Goal: Information Seeking & Learning: Learn about a topic

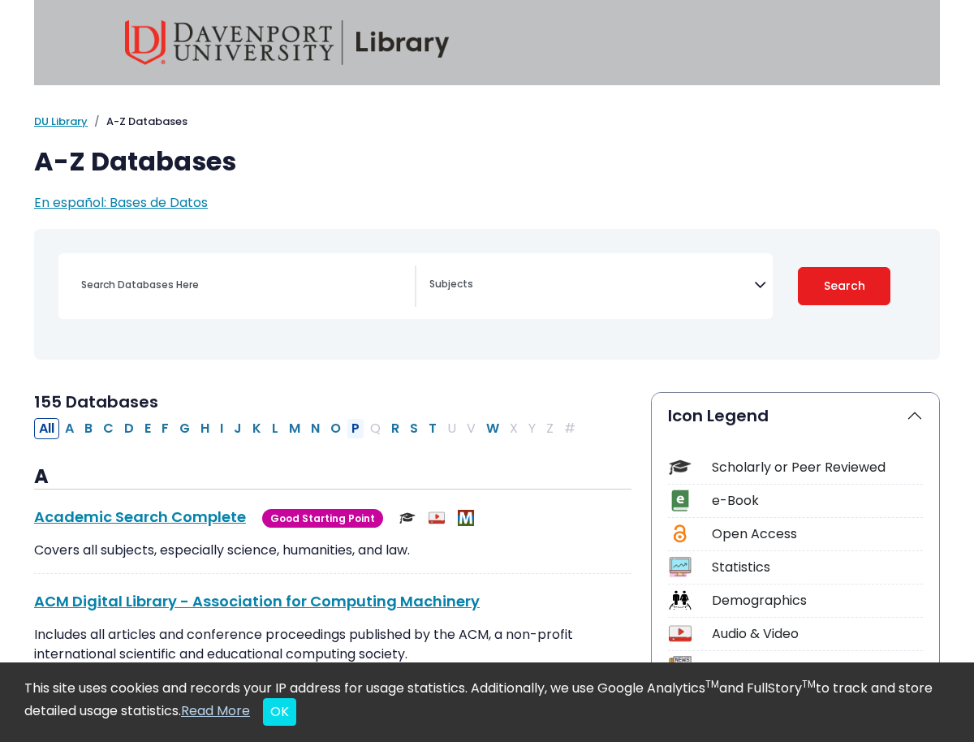
click at [352, 429] on button "P" at bounding box center [355, 428] width 18 height 21
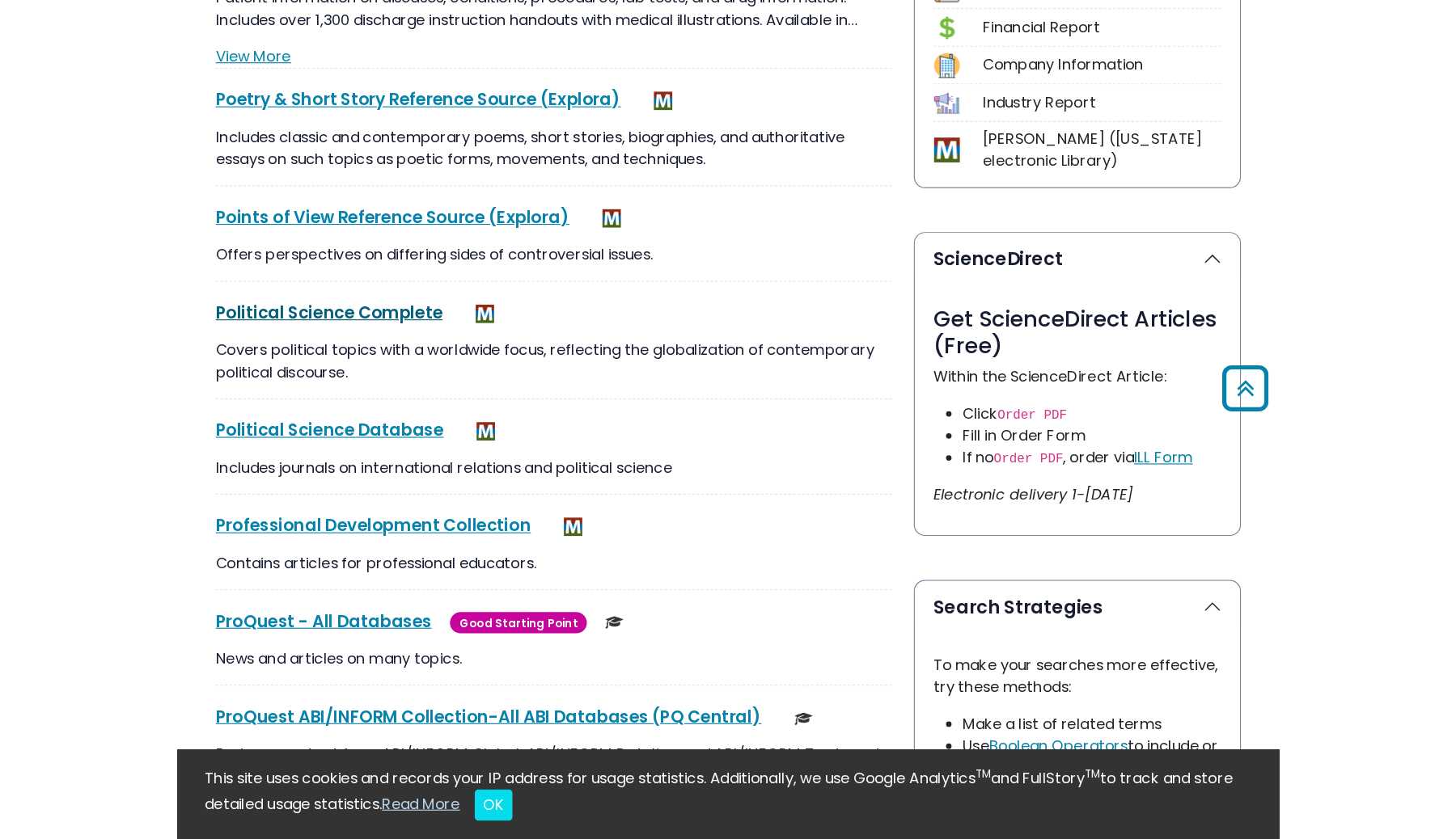
scroll to position [675, 0]
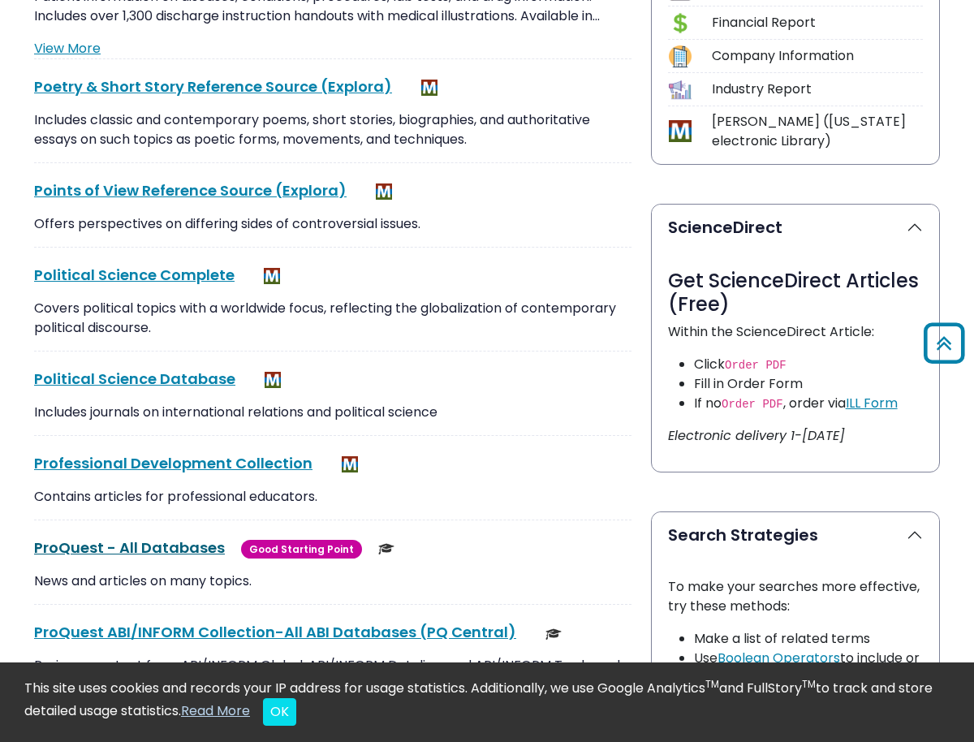
click at [152, 551] on link "ProQuest - All Databases This link opens in a new window" at bounding box center [129, 547] width 191 height 20
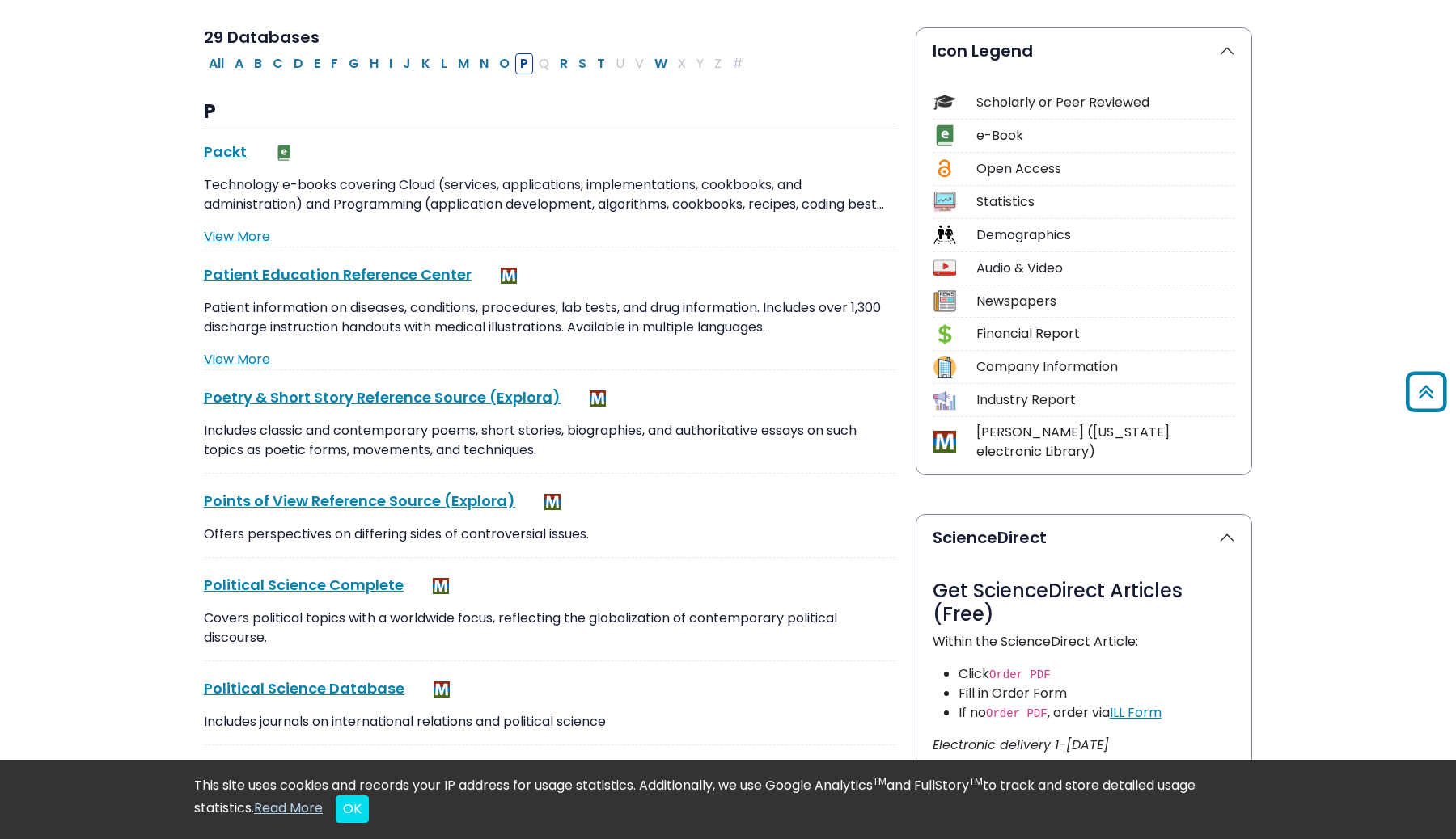
scroll to position [0, 0]
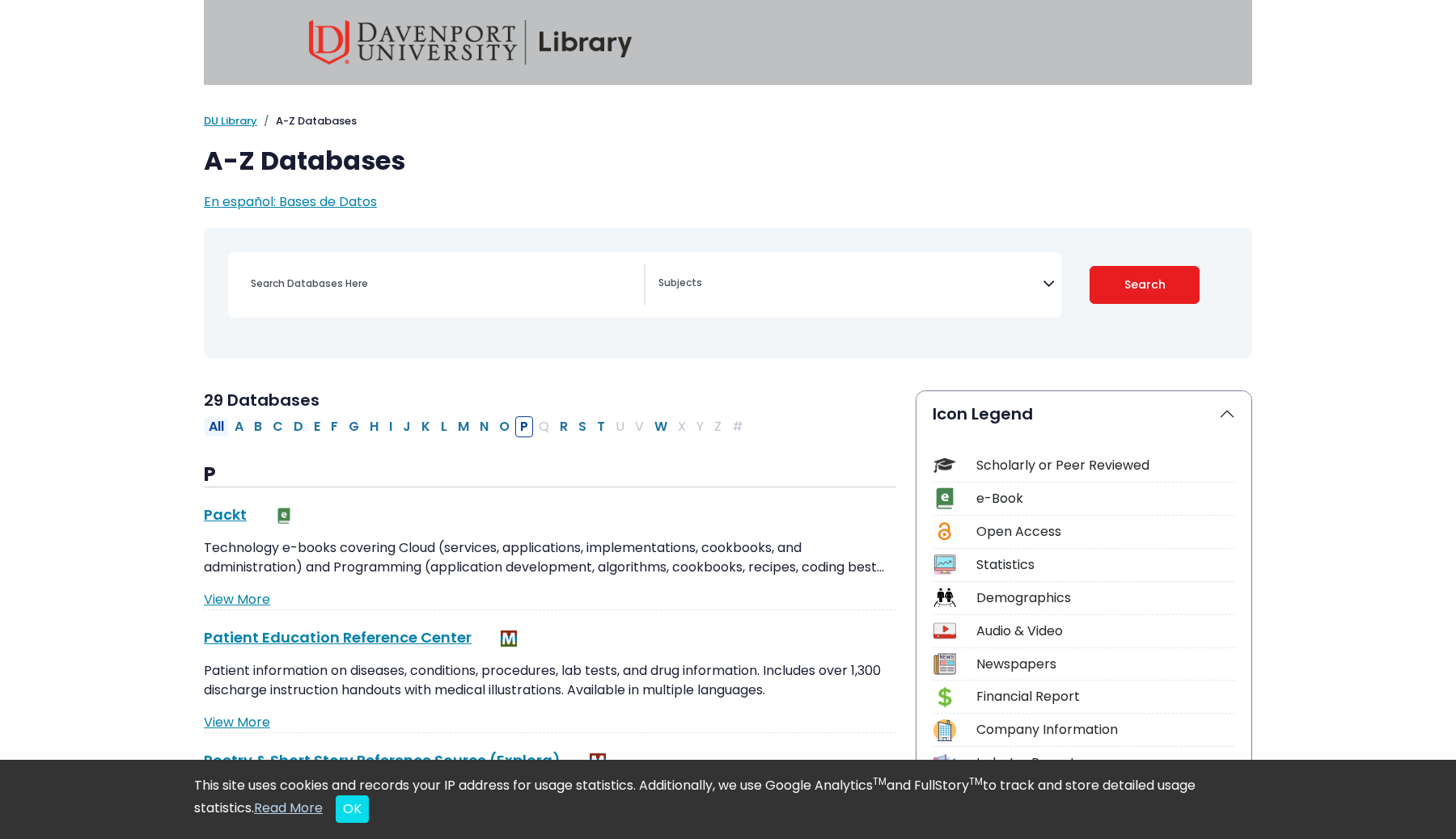
click at [213, 426] on button "All" at bounding box center [215, 426] width 25 height 21
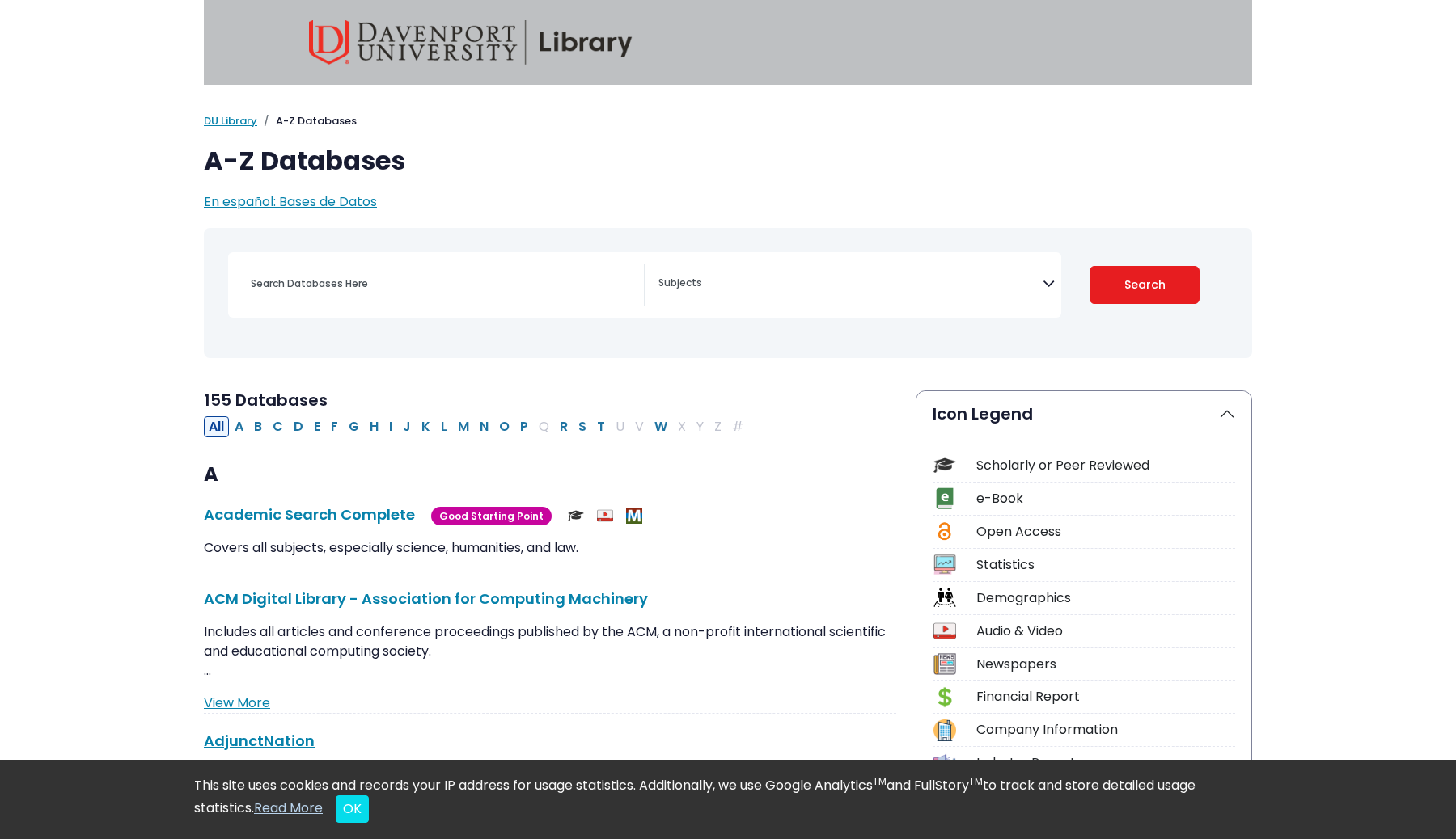
click at [221, 425] on button "All" at bounding box center [215, 426] width 25 height 21
select select "Database Subject Filter"
click at [475, 281] on input "Search database by title or keyword" at bounding box center [442, 284] width 403 height 24
type input "e"
type input "traits of civilization in eygpt"
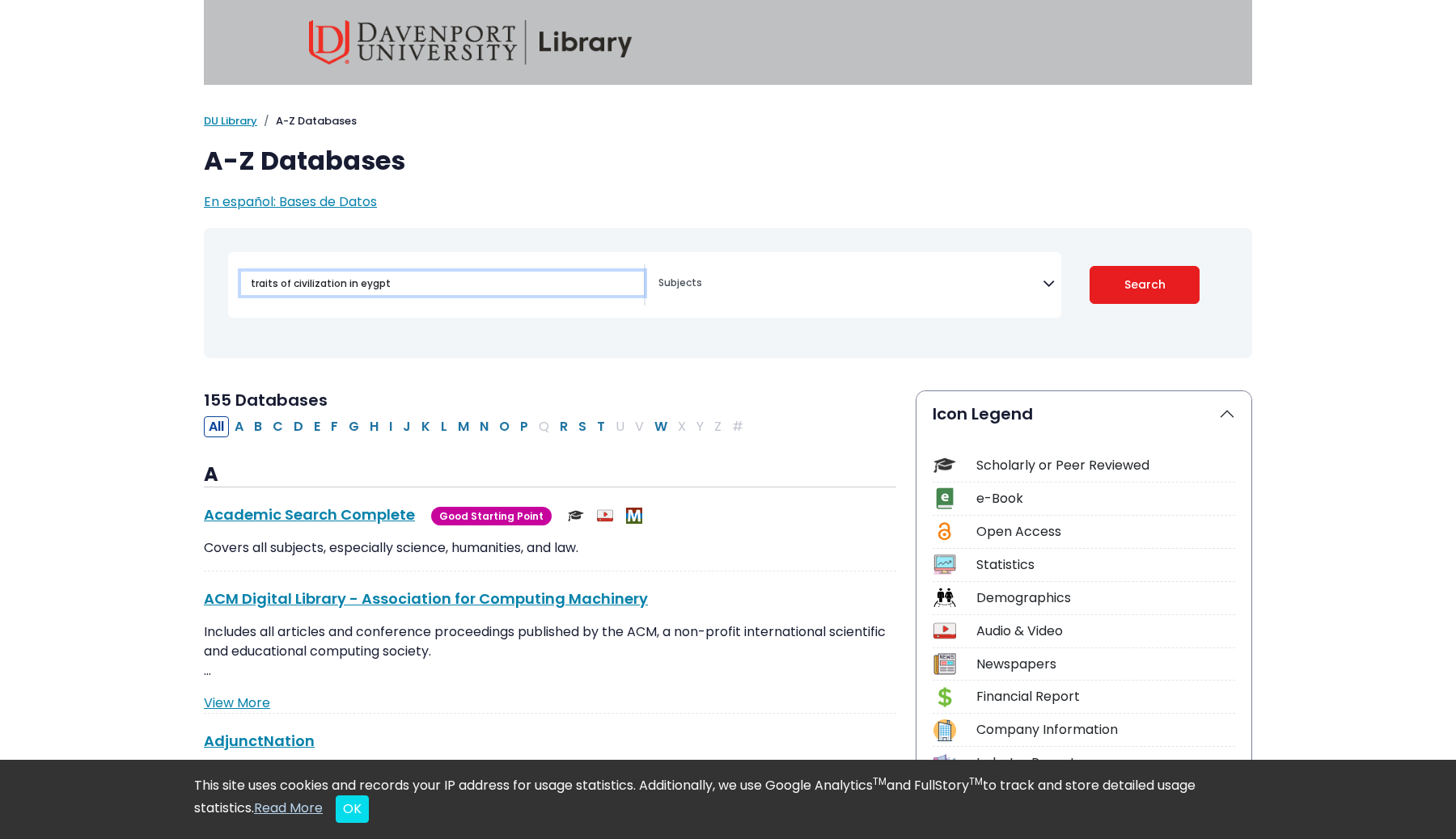
click at [970, 266] on button "Search" at bounding box center [1144, 285] width 111 height 38
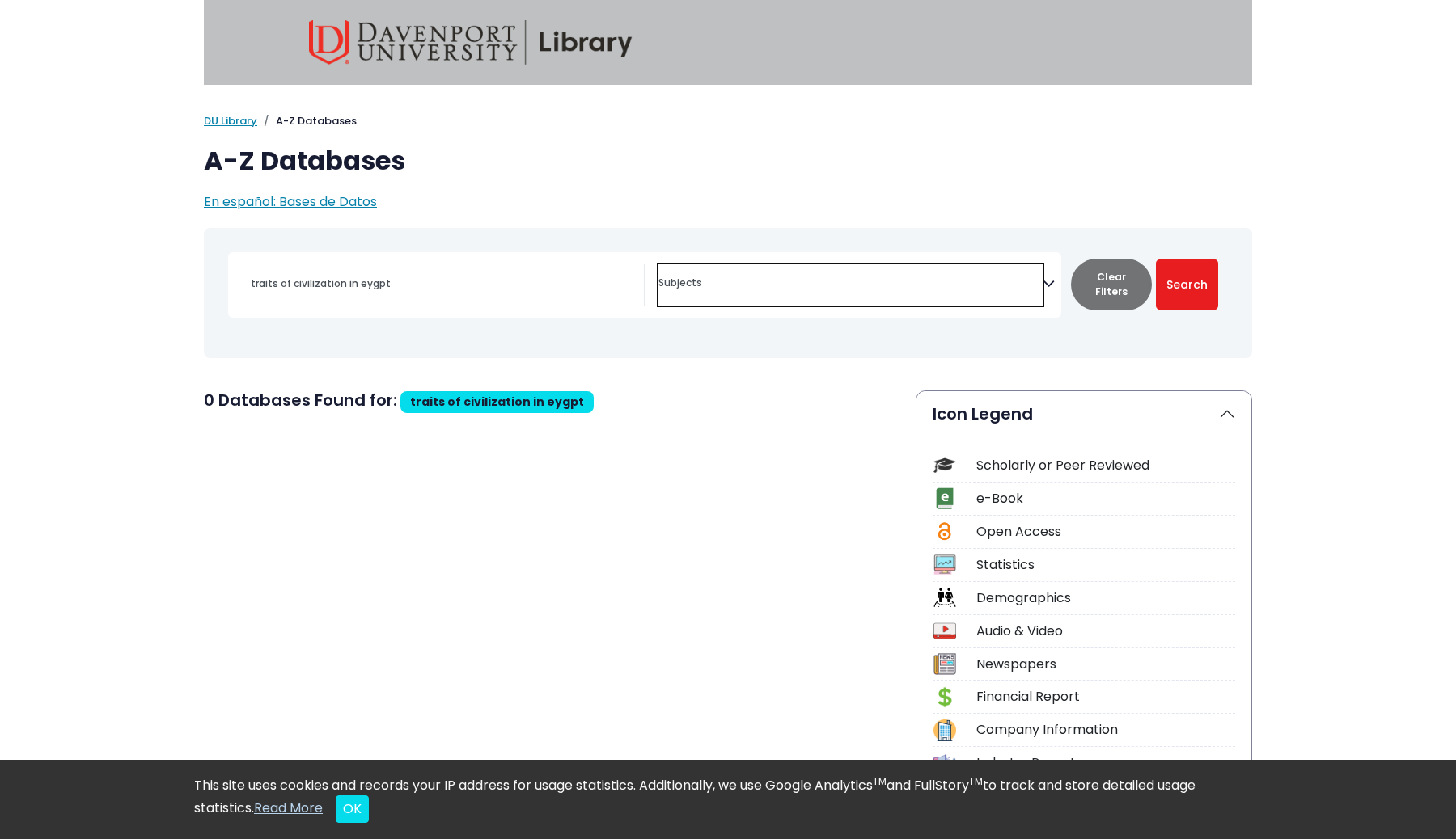
click at [718, 277] on span "Search filters" at bounding box center [849, 281] width 384 height 19
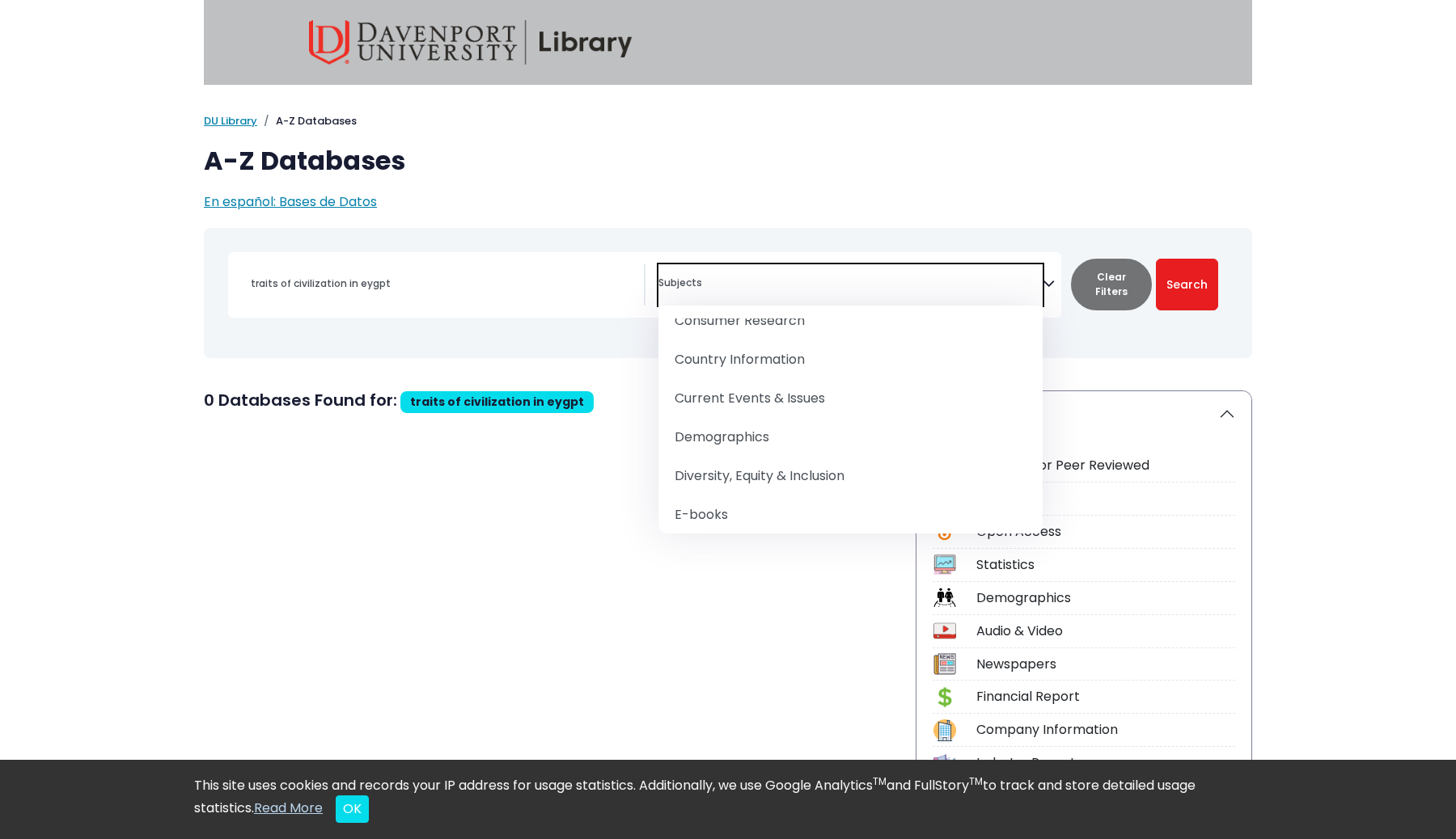
scroll to position [542, 0]
select select "219049"
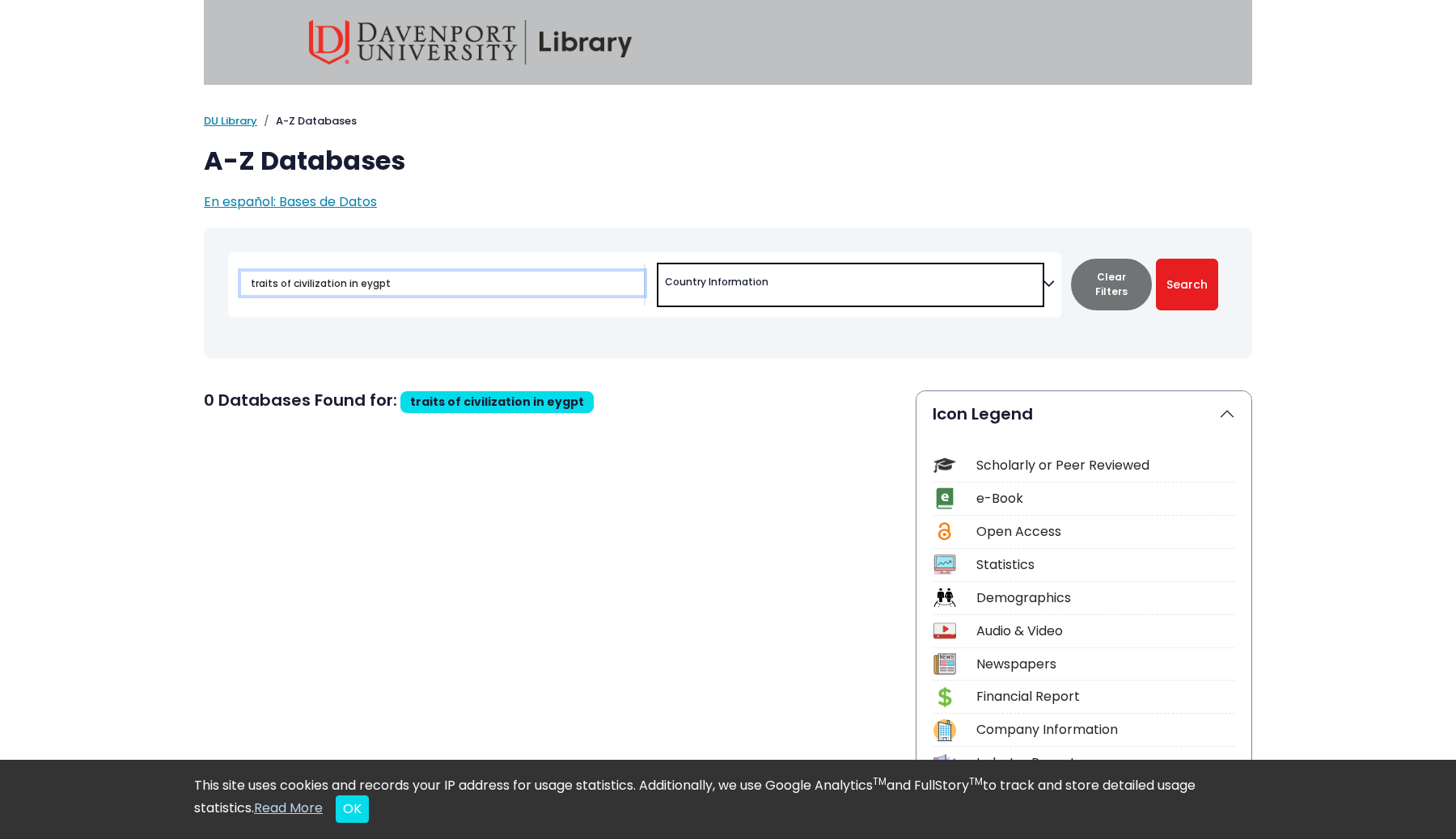
click at [493, 282] on input "traits of civilization in eygpt" at bounding box center [442, 284] width 403 height 24
drag, startPoint x: 408, startPoint y: 287, endPoint x: 68, endPoint y: 259, distance: 341.2
type input "eygpt"
click at [970, 259] on button "Search" at bounding box center [1187, 285] width 62 height 52
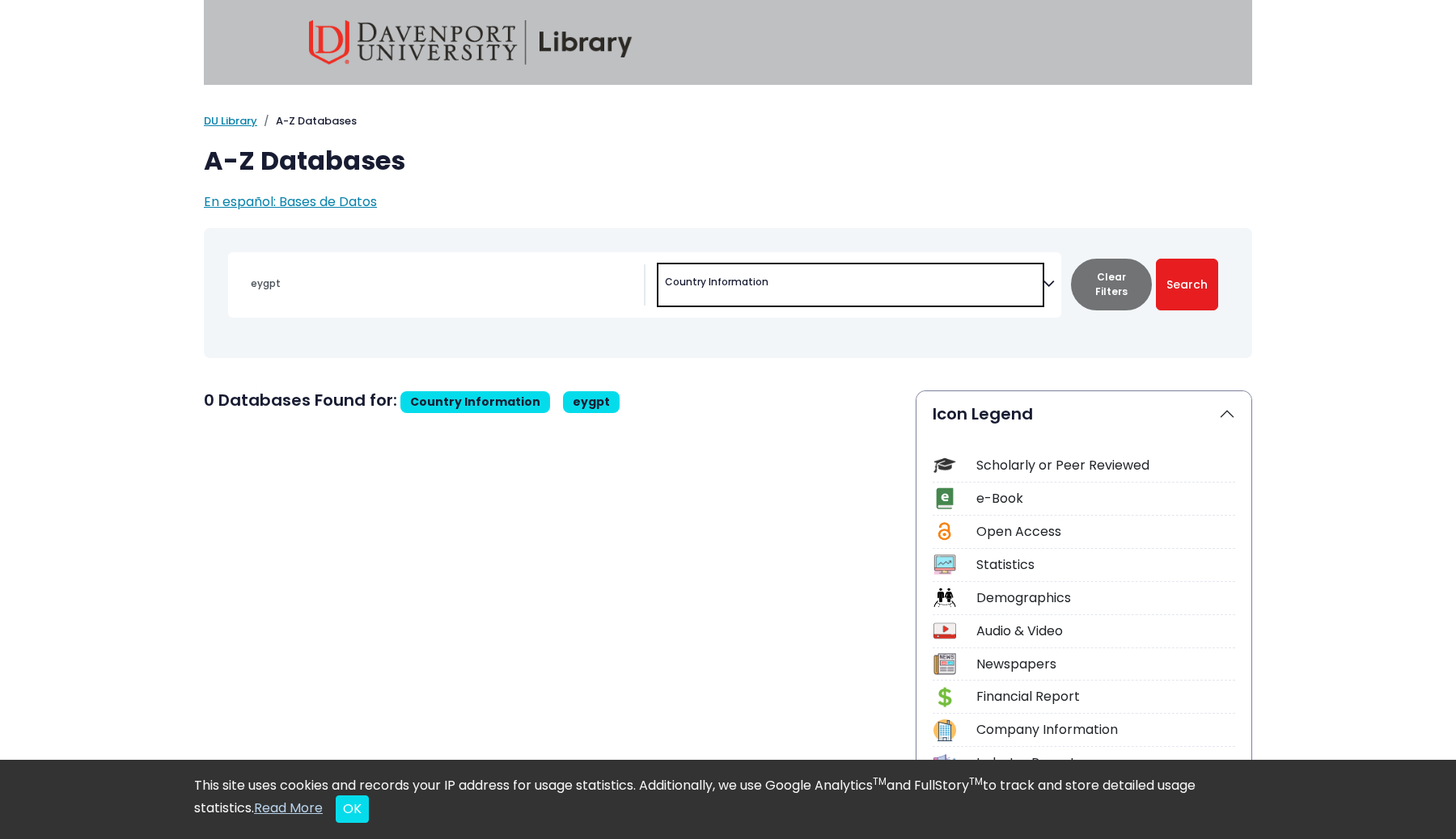
click at [714, 296] on span "× Country Information" at bounding box center [849, 284] width 384 height 41
click at [324, 204] on span "En español: Bases de Datos" at bounding box center [290, 201] width 173 height 19
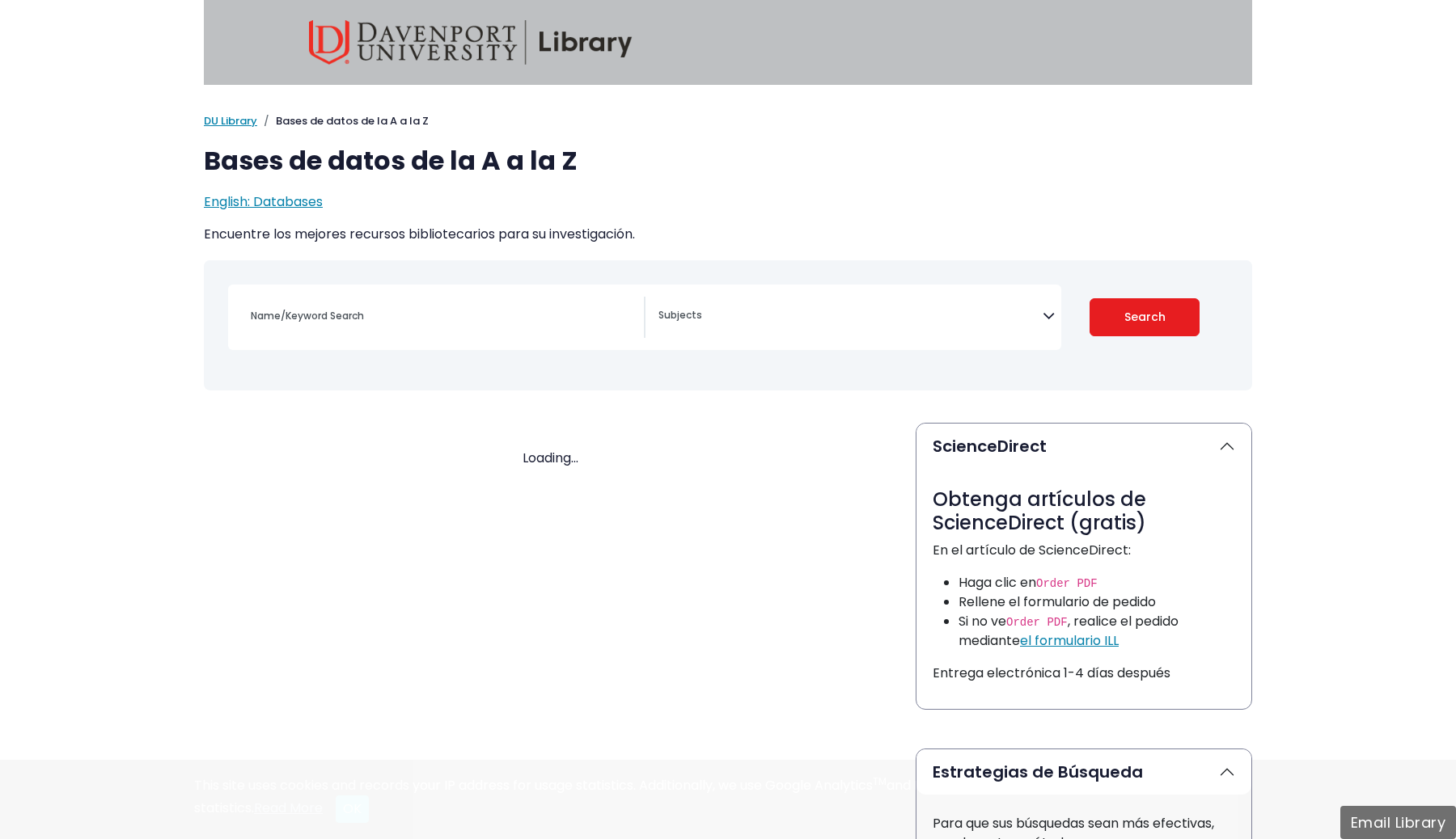
select select "Database Subject Filter"
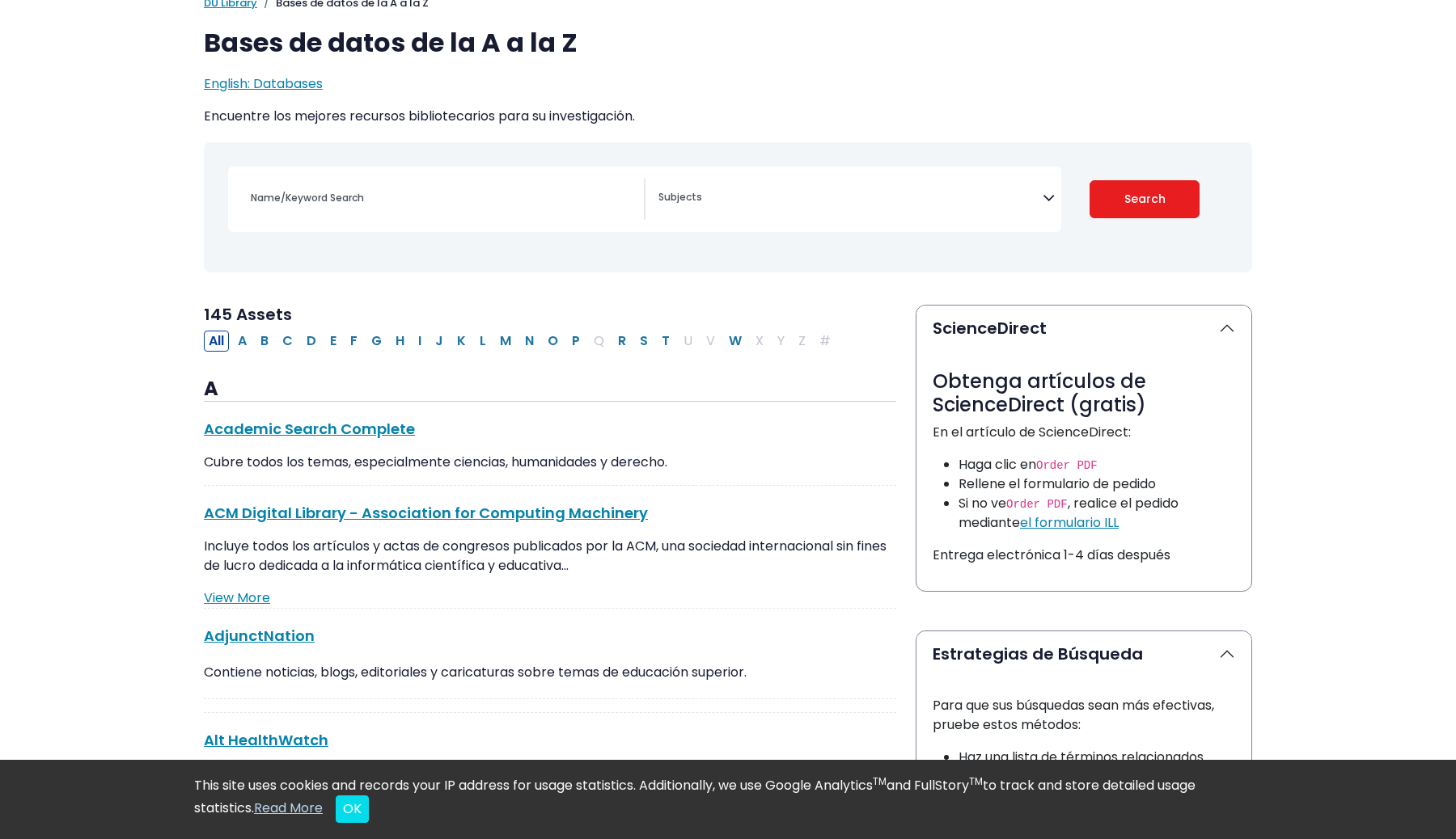
scroll to position [117, 0]
click at [332, 341] on button "E" at bounding box center [333, 342] width 16 height 21
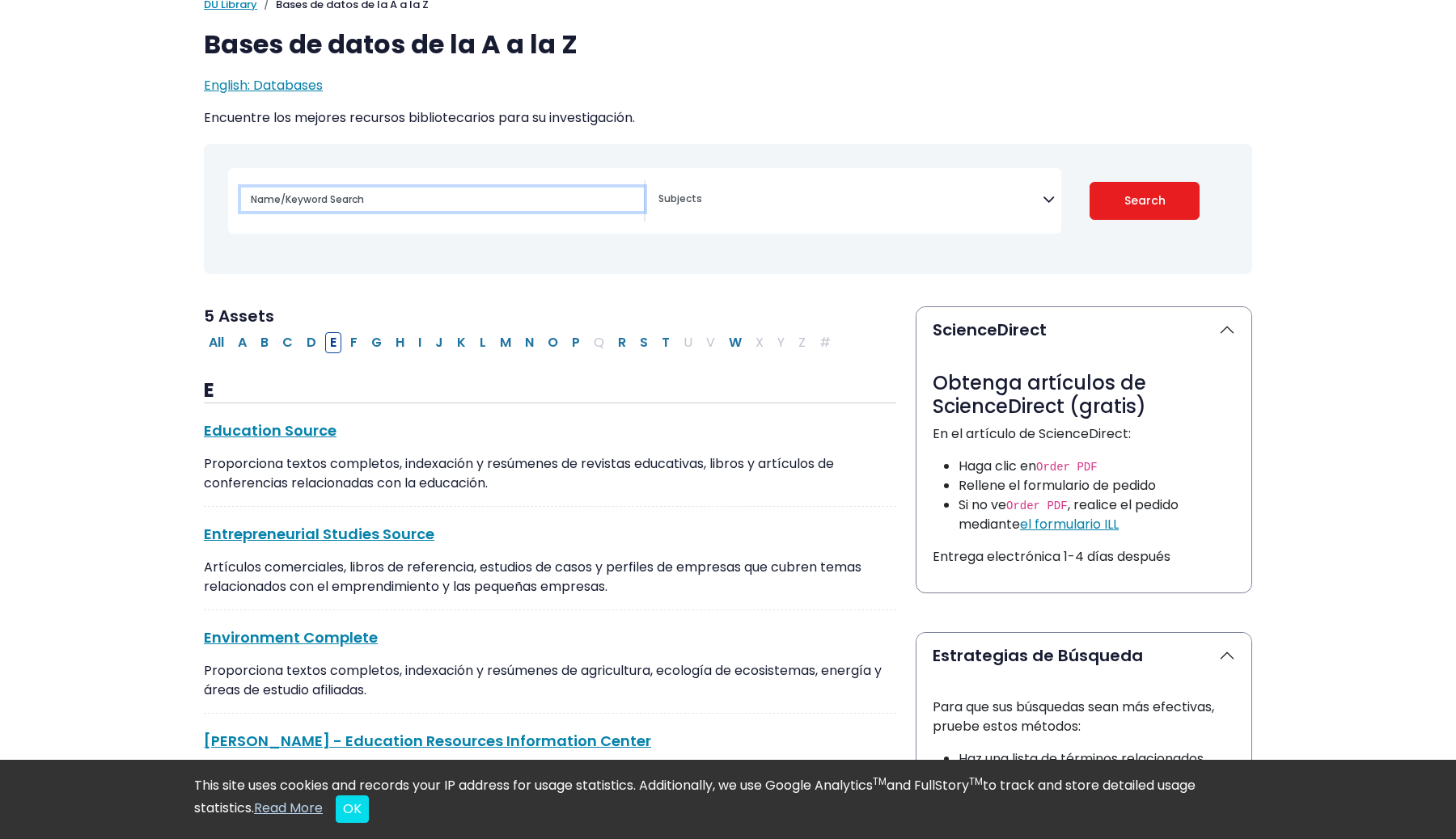
click at [315, 208] on input "Name/Keyword Search" at bounding box center [442, 199] width 403 height 24
click at [485, 339] on button "L" at bounding box center [482, 342] width 16 height 21
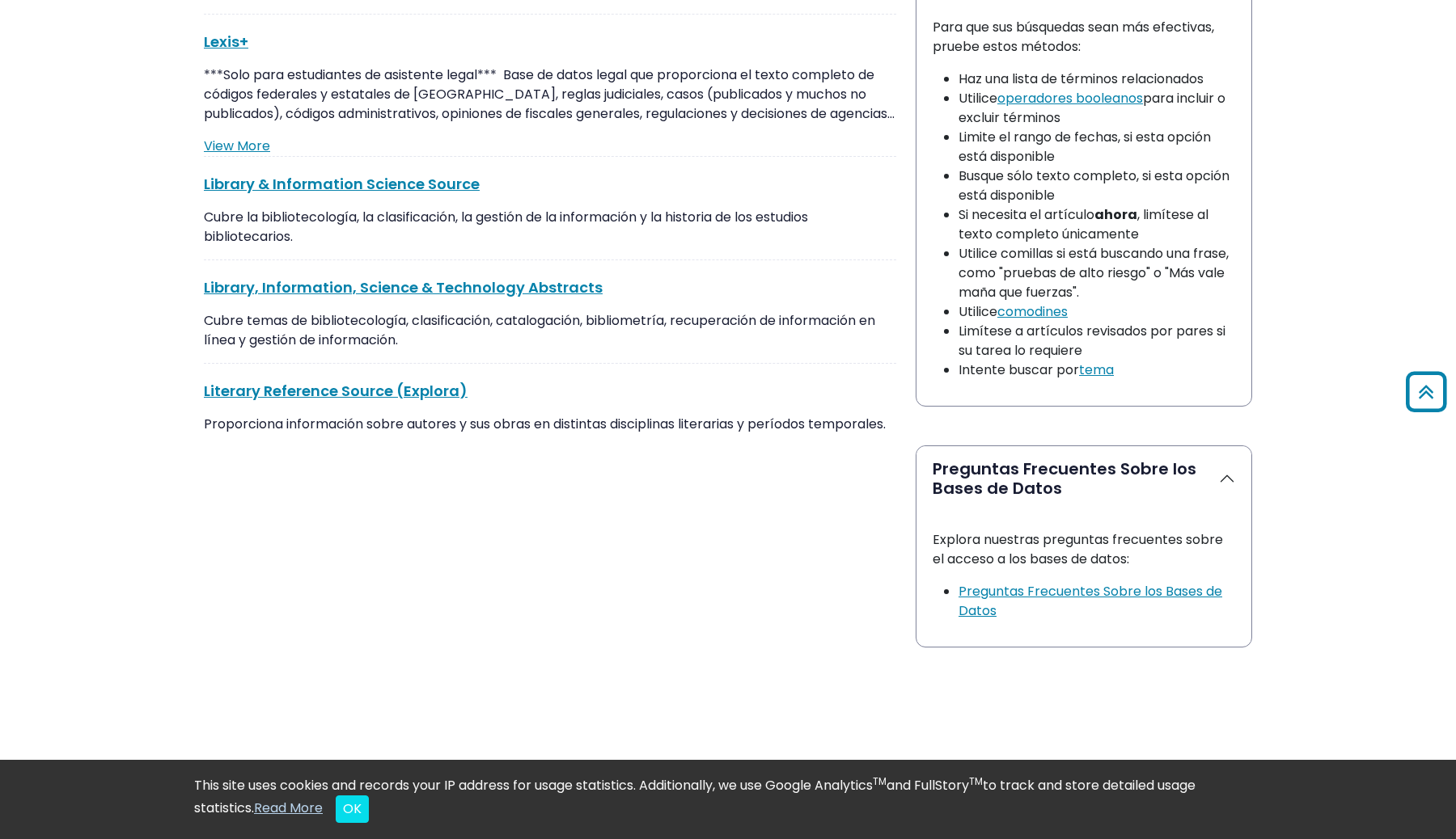
scroll to position [911, 0]
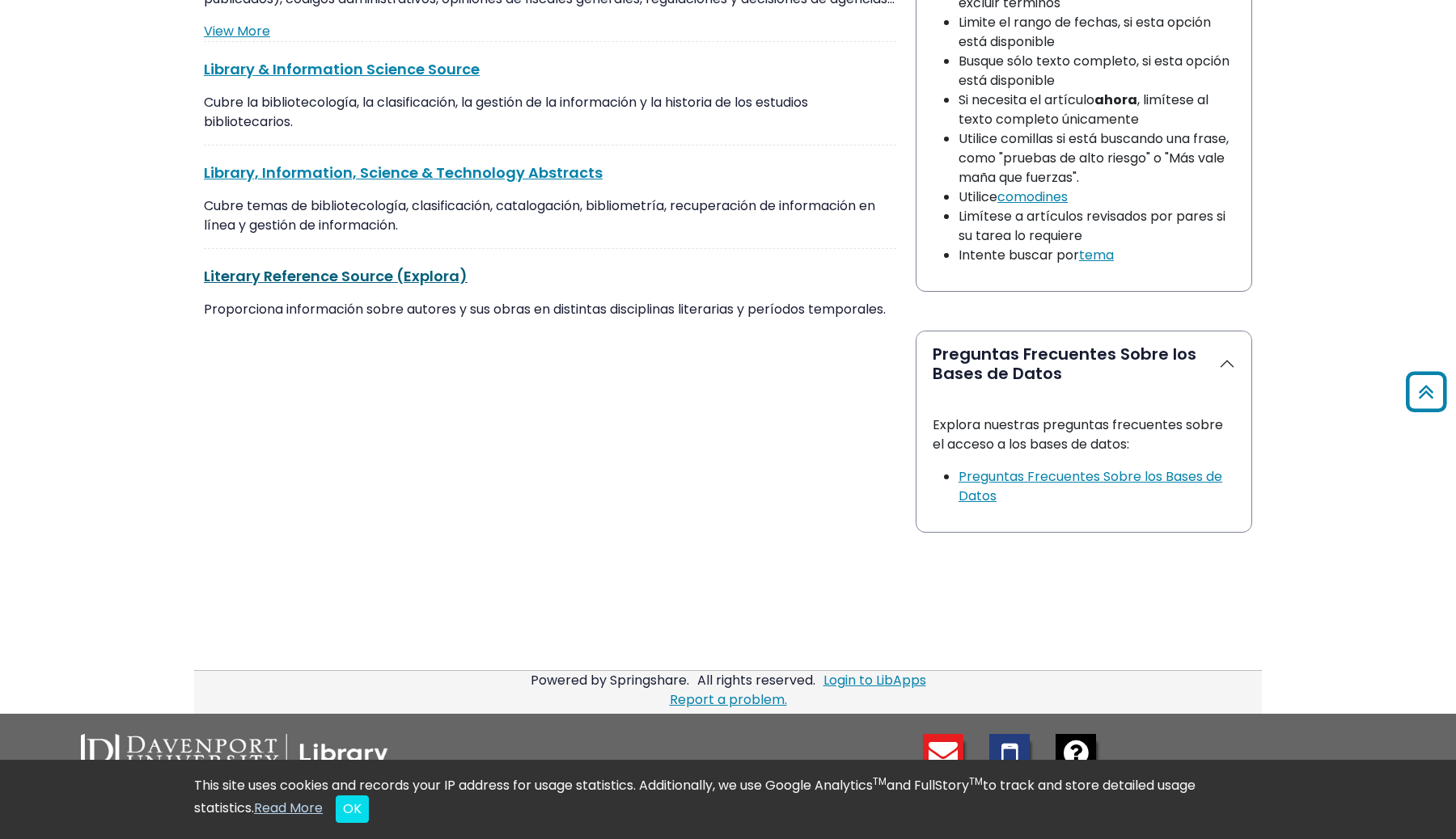
click at [365, 266] on link "Literary Reference Source (Explora) This link opens in a new window" at bounding box center [335, 276] width 264 height 20
